Goal: Task Accomplishment & Management: Manage account settings

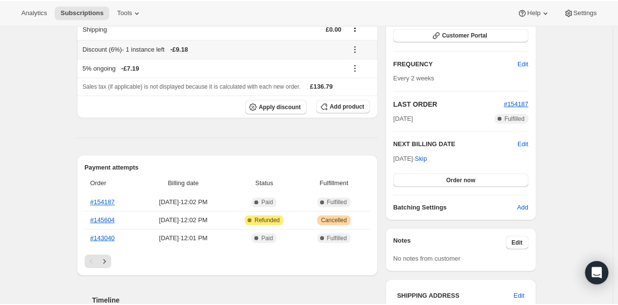
scroll to position [244, 0]
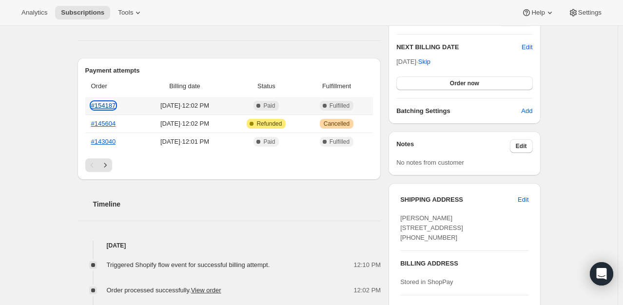
click at [111, 107] on link "#154187" at bounding box center [103, 105] width 25 height 7
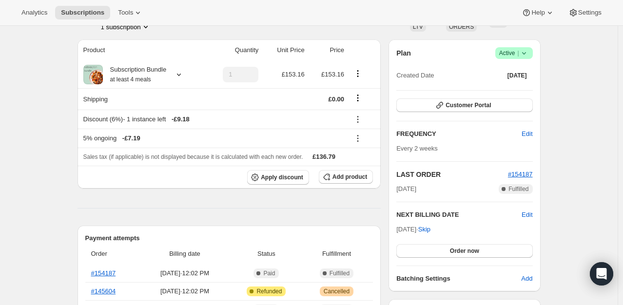
scroll to position [97, 0]
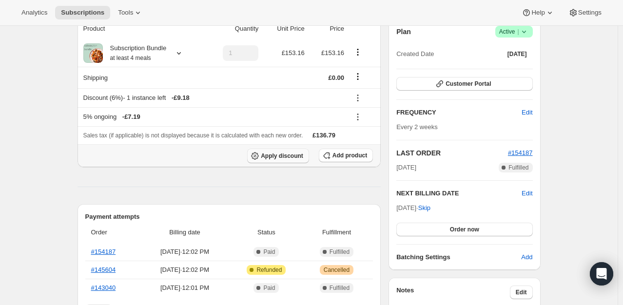
click at [290, 155] on span "Apply discount" at bounding box center [282, 156] width 42 height 8
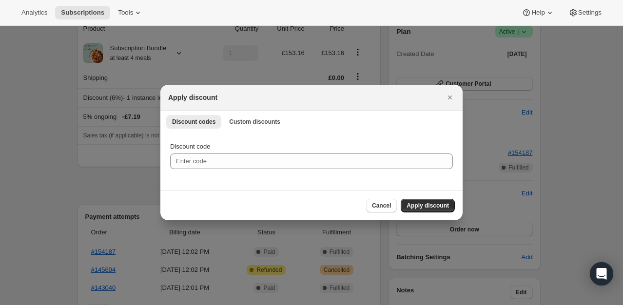
click at [232, 114] on div "Discount codes Custom discounts More views Discount codes Custom discounts More…" at bounding box center [311, 121] width 302 height 21
click at [233, 119] on span "Custom discounts" at bounding box center [254, 122] width 51 height 8
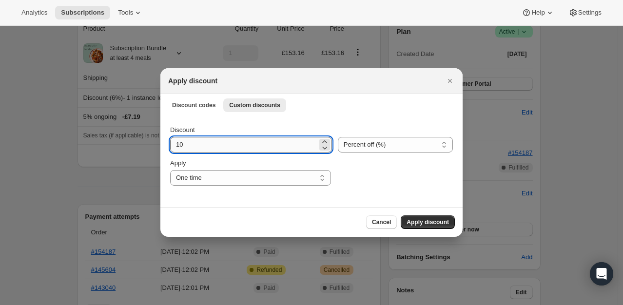
click at [213, 139] on input "10" at bounding box center [243, 145] width 147 height 16
type input "101"
click at [367, 98] on ul "Discount codes Custom discounts More views" at bounding box center [311, 105] width 294 height 14
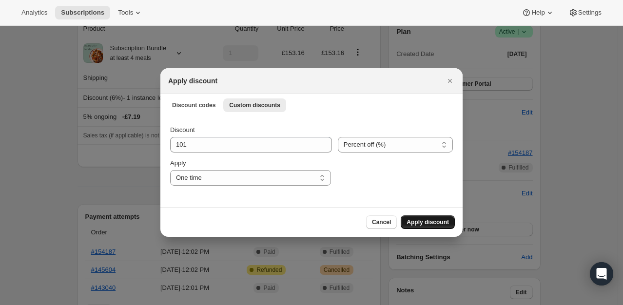
click at [411, 223] on span "Apply discount" at bounding box center [427, 222] width 42 height 8
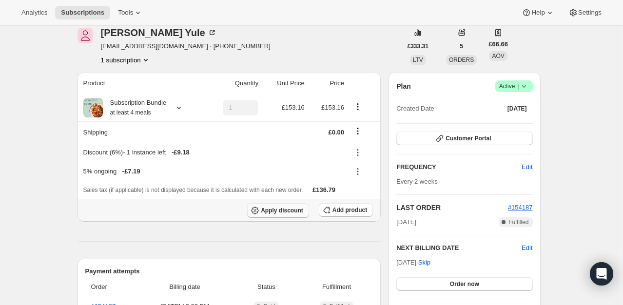
click at [293, 211] on span "Apply discount" at bounding box center [282, 211] width 42 height 8
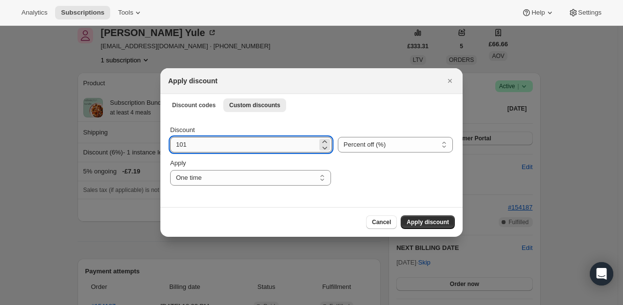
click at [273, 149] on input "101" at bounding box center [243, 145] width 147 height 16
type input "100"
click at [417, 222] on span "Apply discount" at bounding box center [427, 222] width 42 height 8
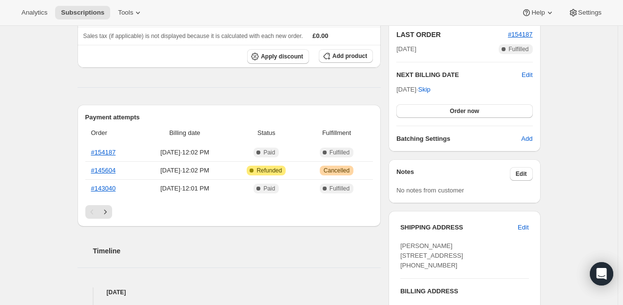
scroll to position [292, 0]
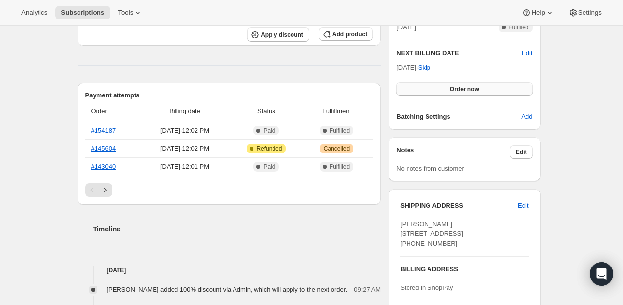
click at [468, 89] on span "Order now" at bounding box center [464, 89] width 29 height 8
click at [468, 89] on span "Click to confirm" at bounding box center [464, 89] width 44 height 8
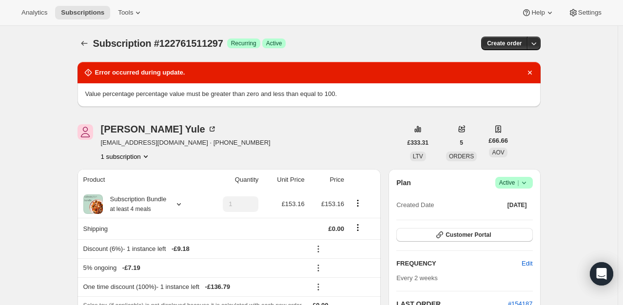
scroll to position [0, 0]
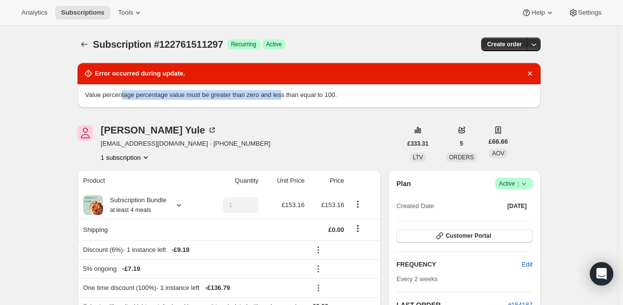
drag, startPoint x: 123, startPoint y: 95, endPoint x: 289, endPoint y: 100, distance: 165.8
click at [289, 100] on div "Value percentage percentage value must be greater than zero and less than equal…" at bounding box center [308, 95] width 463 height 23
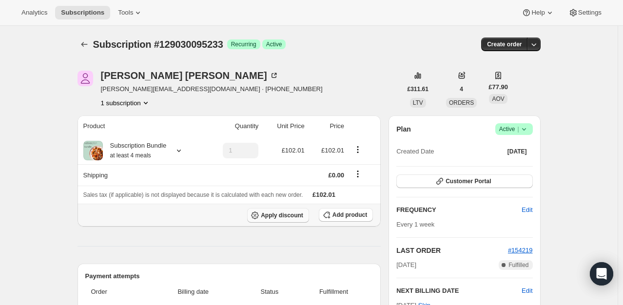
click at [292, 216] on span "Apply discount" at bounding box center [282, 216] width 42 height 8
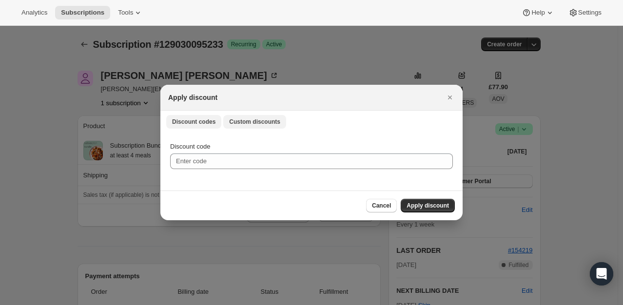
click at [233, 126] on button "Custom discounts" at bounding box center [254, 122] width 63 height 14
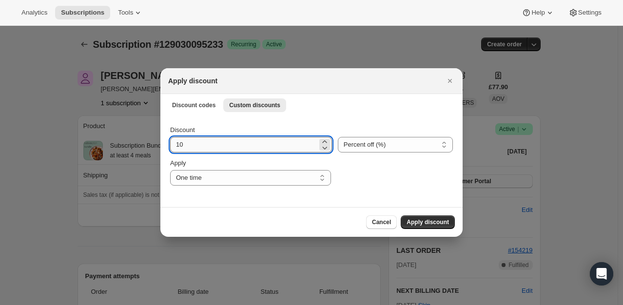
click at [197, 145] on input "10" at bounding box center [243, 145] width 147 height 16
type input "100"
click at [378, 219] on span "Cancel" at bounding box center [381, 222] width 19 height 8
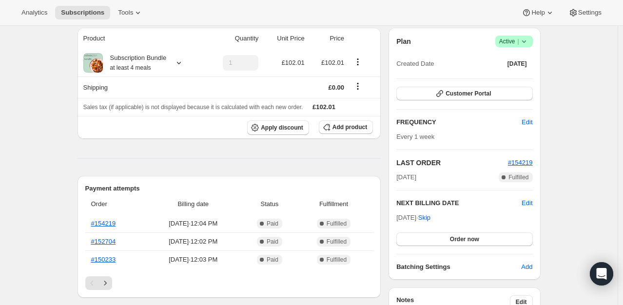
scroll to position [97, 0]
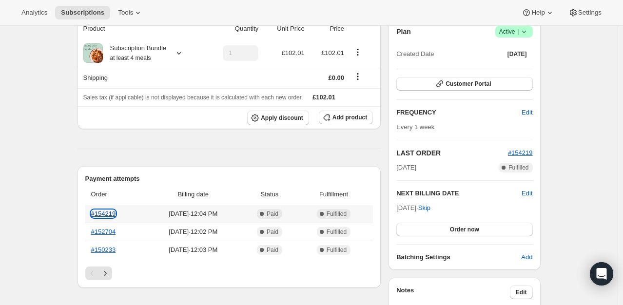
click at [111, 214] on link "#154219" at bounding box center [103, 213] width 25 height 7
